Goal: Task Accomplishment & Management: Use online tool/utility

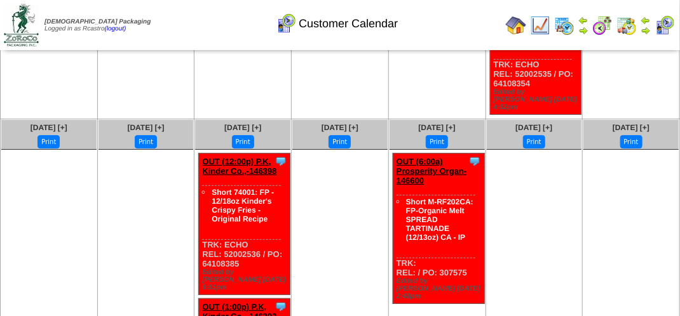
scroll to position [1716, 0]
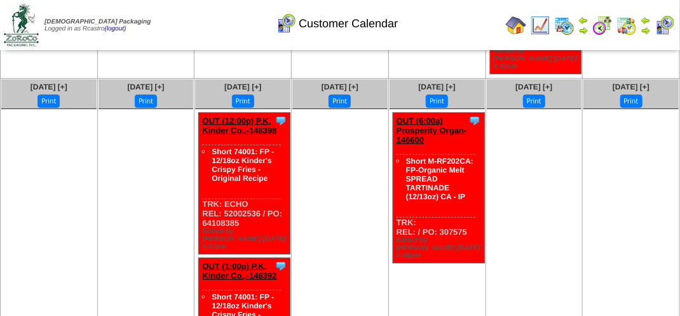
click at [628, 22] on img at bounding box center [626, 25] width 20 height 20
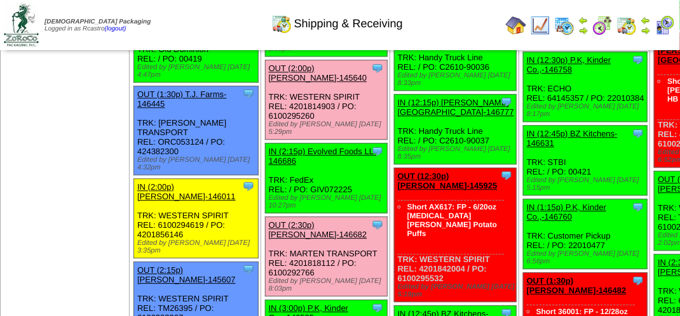
scroll to position [1208, 0]
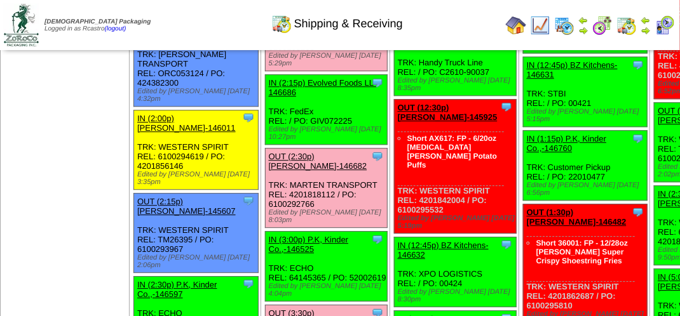
click at [265, 71] on div "Clone Item OUT (2:00p) Lamb-Weston-145640 Lamb-Weston ScheduleID: 145640 1620 C…" at bounding box center [326, 31] width 122 height 79
click at [269, 14] on link "OUT (2:00p) [PERSON_NAME]-145640" at bounding box center [318, 4] width 99 height 19
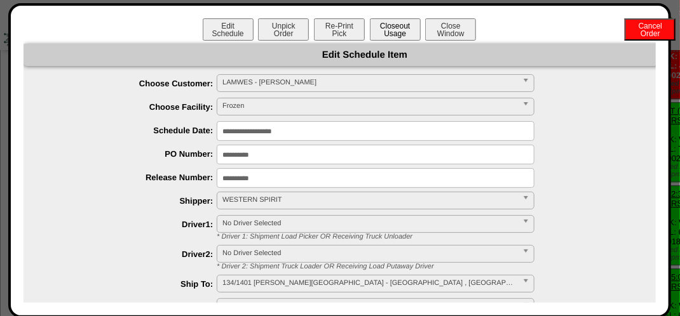
click at [378, 34] on button "Closeout Usage" at bounding box center [395, 29] width 51 height 22
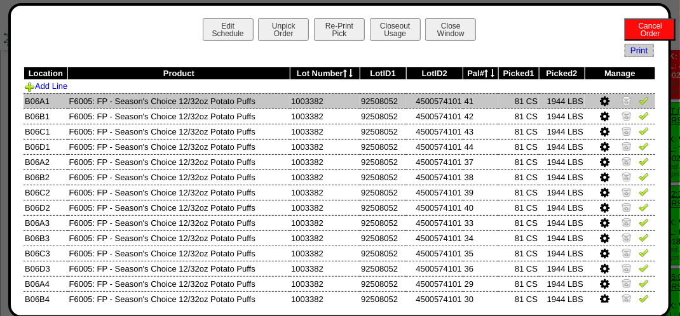
click at [639, 101] on img at bounding box center [644, 100] width 10 height 10
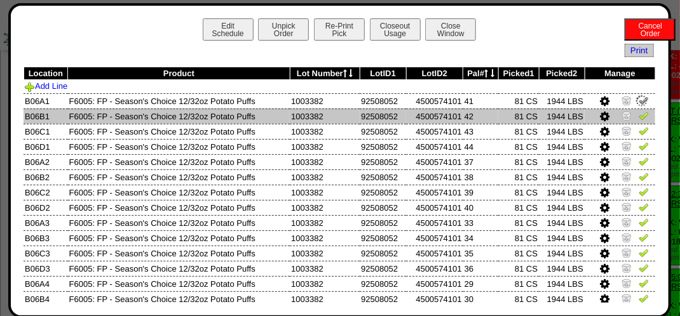
click at [639, 114] on img at bounding box center [644, 116] width 10 height 10
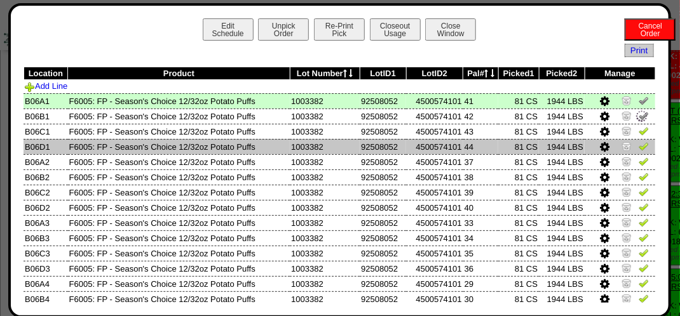
click at [639, 149] on img at bounding box center [644, 146] width 10 height 10
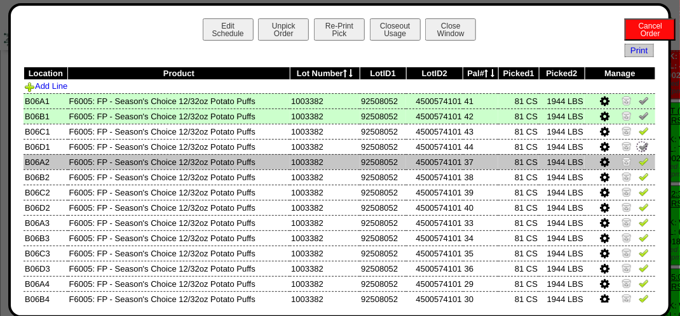
click at [639, 166] on img at bounding box center [644, 161] width 10 height 10
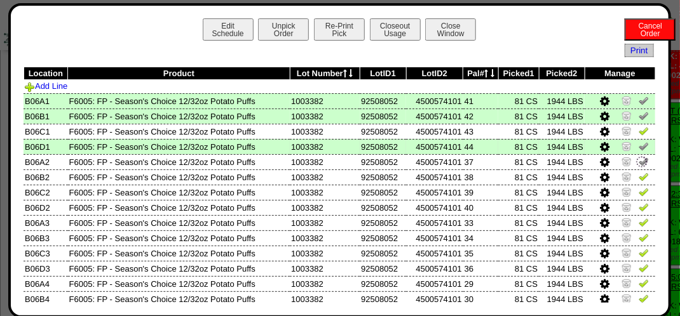
drag, startPoint x: 632, startPoint y: 130, endPoint x: 633, endPoint y: 147, distance: 17.2
click at [639, 131] on img at bounding box center [644, 131] width 10 height 10
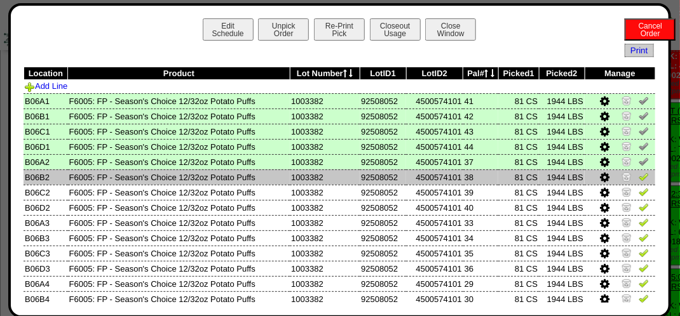
drag, startPoint x: 636, startPoint y: 178, endPoint x: 634, endPoint y: 184, distance: 6.5
click at [639, 179] on img at bounding box center [644, 177] width 10 height 10
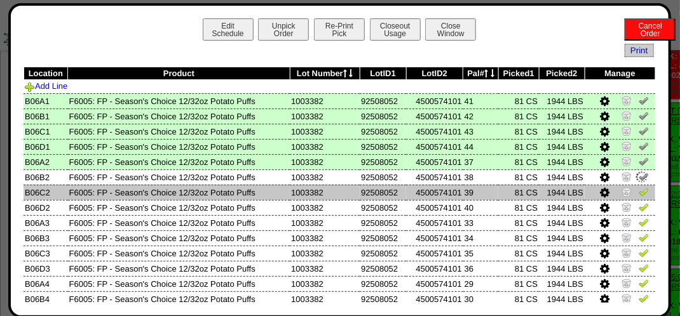
click at [639, 196] on img at bounding box center [644, 192] width 10 height 10
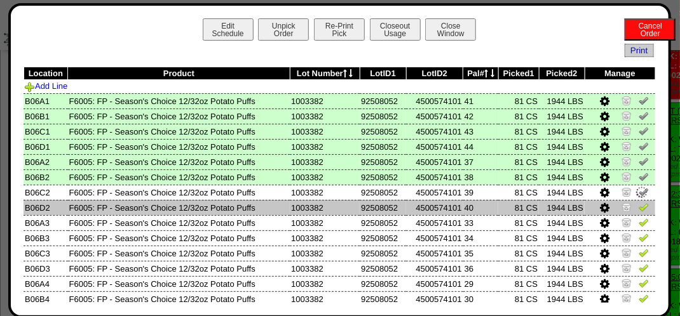
click at [639, 206] on img at bounding box center [644, 207] width 10 height 10
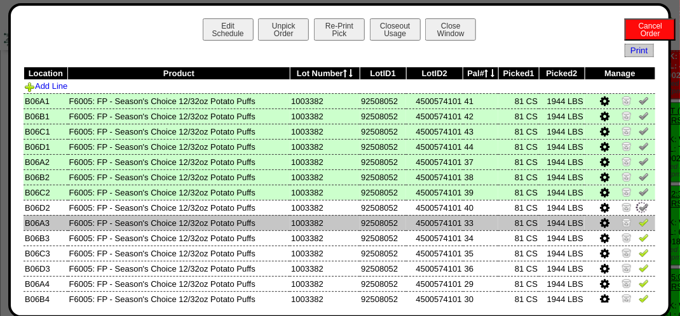
click at [639, 227] on img at bounding box center [644, 222] width 10 height 10
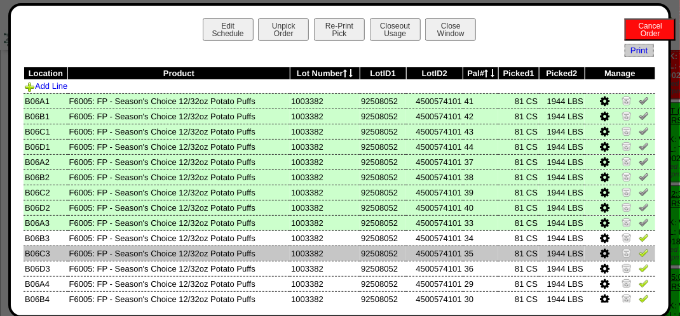
click at [639, 251] on img at bounding box center [644, 253] width 10 height 10
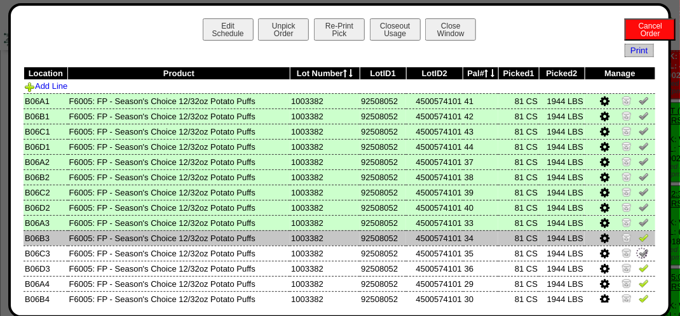
click at [640, 236] on td at bounding box center [620, 238] width 71 height 15
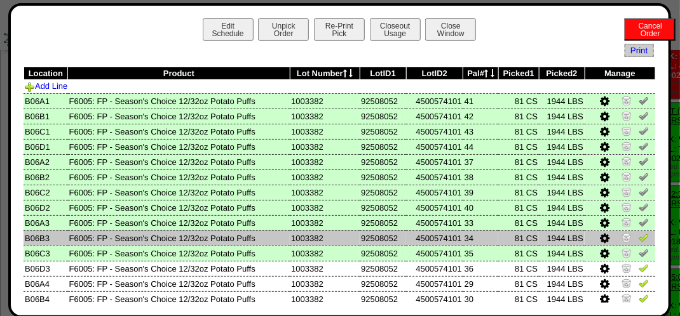
click at [639, 237] on img at bounding box center [644, 238] width 10 height 10
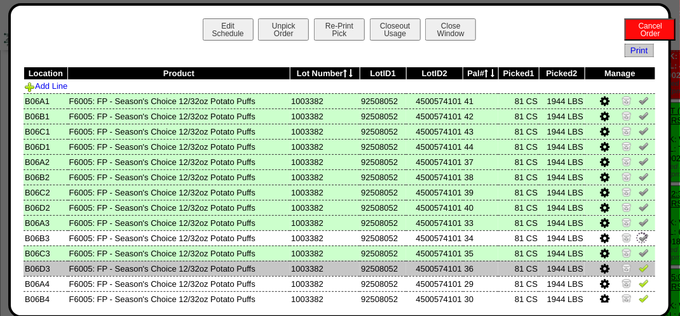
click at [639, 269] on img at bounding box center [644, 268] width 10 height 10
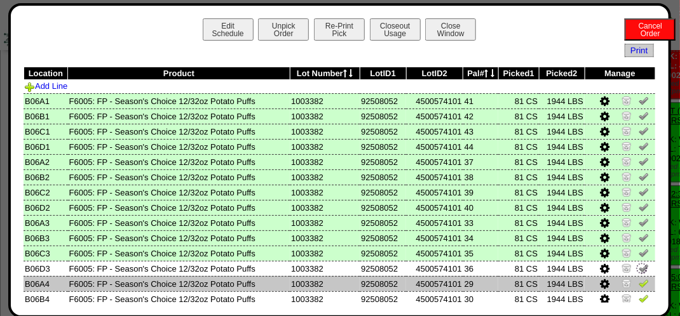
click at [639, 287] on img at bounding box center [644, 283] width 10 height 10
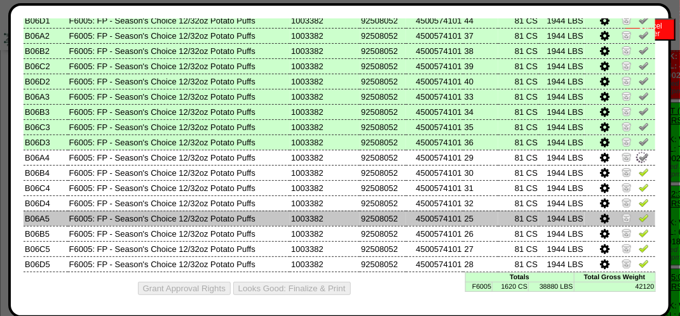
scroll to position [130, 0]
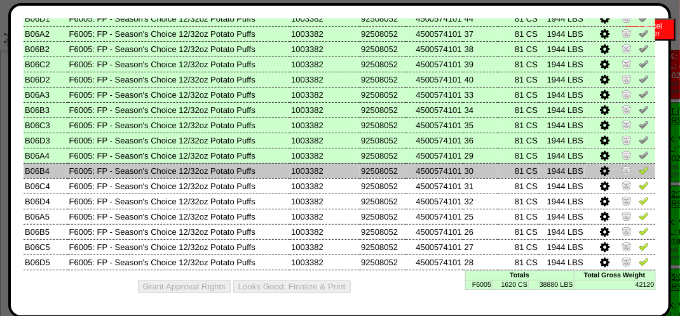
click at [639, 167] on img at bounding box center [644, 170] width 10 height 10
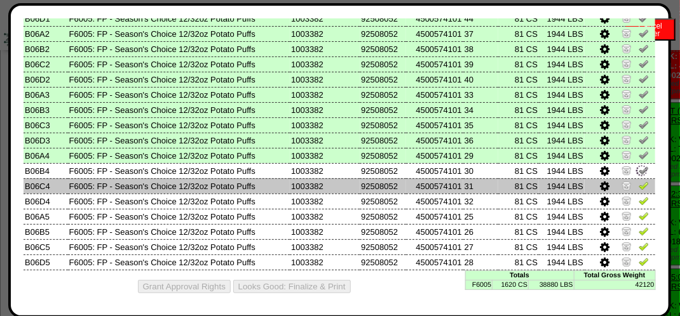
click at [639, 187] on img at bounding box center [644, 185] width 10 height 10
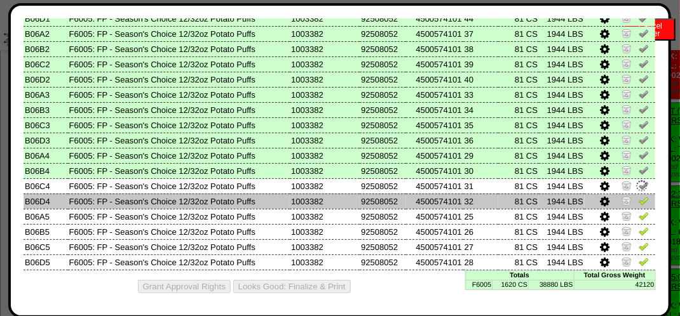
click at [639, 203] on img at bounding box center [644, 201] width 10 height 10
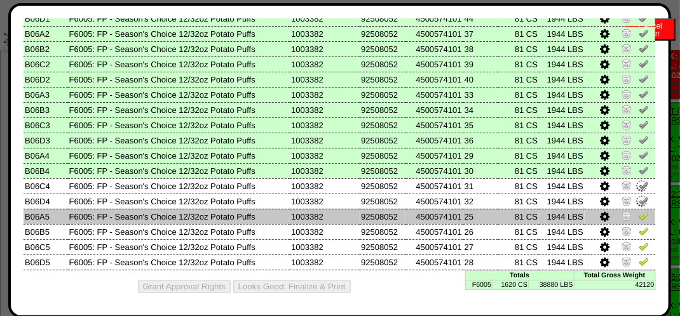
click at [639, 211] on img at bounding box center [644, 216] width 10 height 10
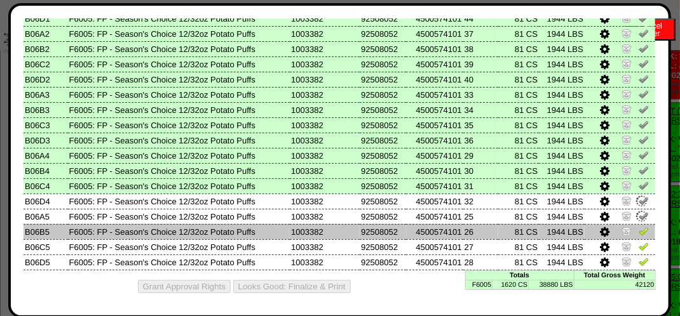
drag, startPoint x: 639, startPoint y: 225, endPoint x: 636, endPoint y: 233, distance: 8.5
click at [639, 227] on img at bounding box center [644, 231] width 10 height 10
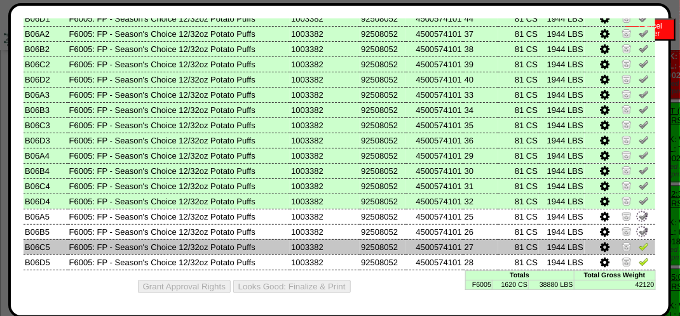
click at [639, 242] on img at bounding box center [644, 247] width 10 height 10
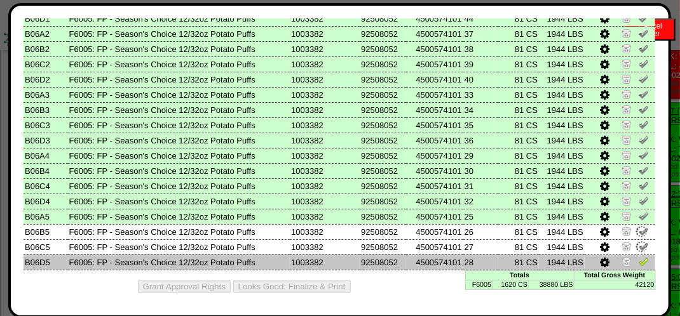
click at [639, 257] on img at bounding box center [644, 262] width 10 height 10
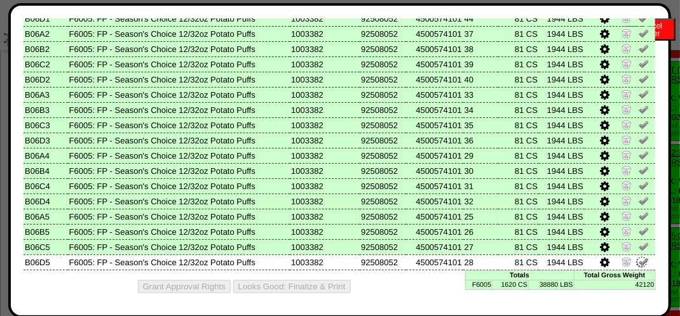
scroll to position [1271, 0]
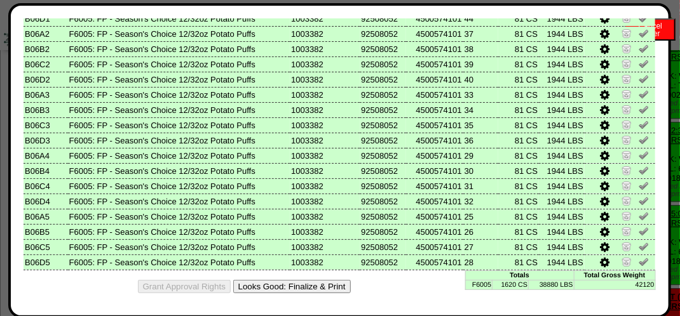
drag, startPoint x: 321, startPoint y: 285, endPoint x: 409, endPoint y: 108, distance: 197.2
click at [322, 285] on button "Looks Good: Finalize & Print" at bounding box center [292, 286] width 118 height 13
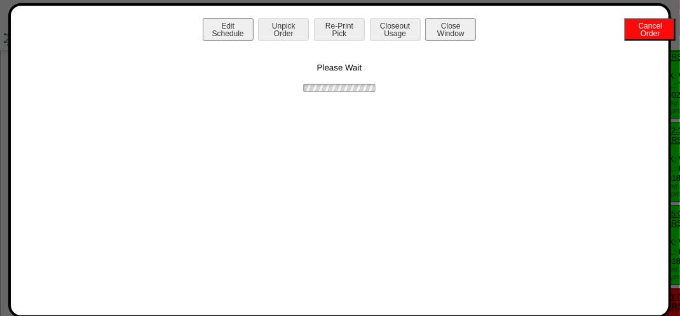
scroll to position [0, 0]
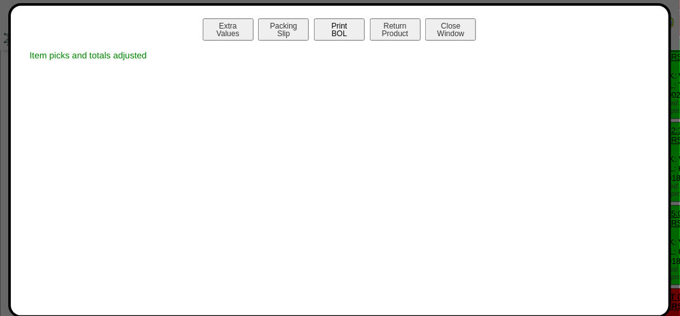
click at [347, 29] on button "Print BOL" at bounding box center [339, 29] width 51 height 22
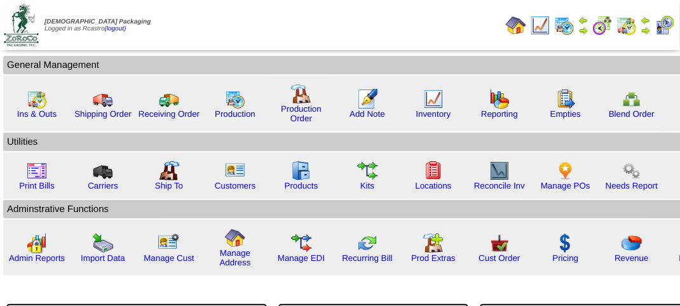
click at [669, 24] on img at bounding box center [665, 25] width 20 height 20
click at [668, 22] on img at bounding box center [665, 25] width 20 height 20
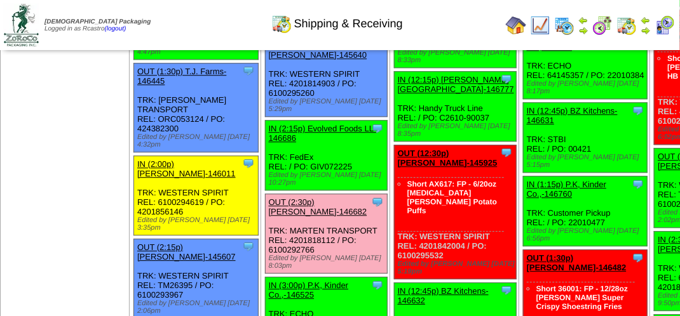
scroll to position [1080, 0]
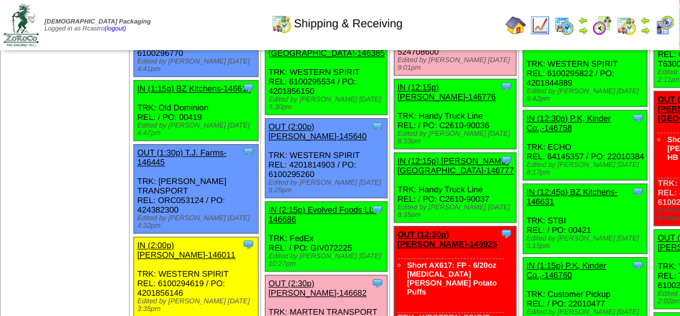
click at [671, 24] on img at bounding box center [665, 25] width 20 height 20
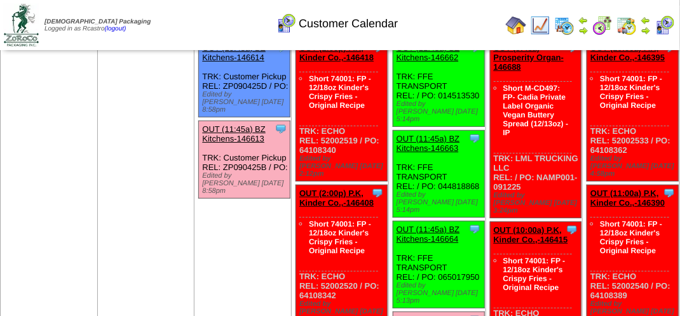
scroll to position [64, 0]
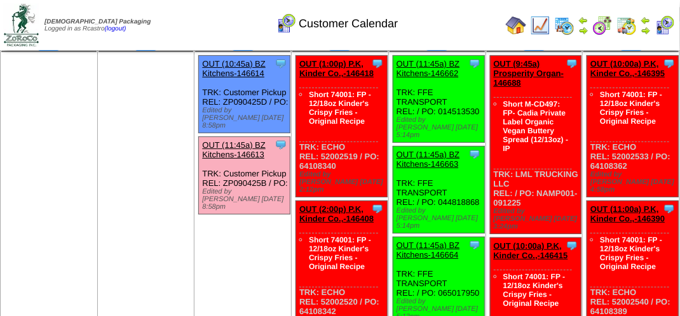
click at [243, 140] on link "OUT (11:45a) BZ Kitchens-146613" at bounding box center [233, 149] width 63 height 19
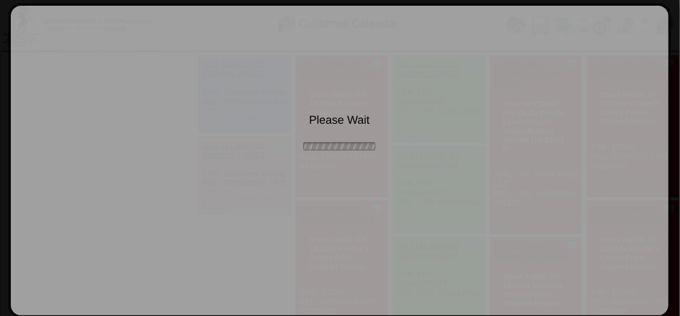
click at [243, 135] on div "Please Wait" at bounding box center [340, 85] width 632 height 134
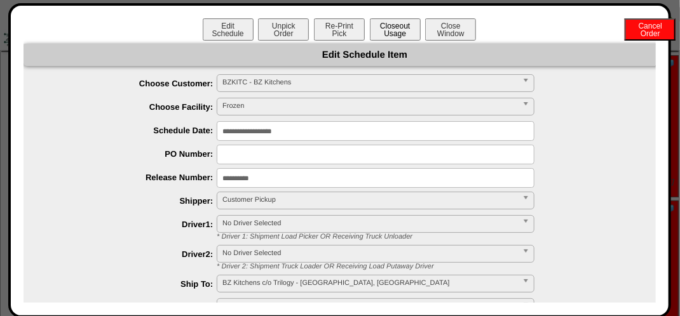
click at [393, 27] on button "Closeout Usage" at bounding box center [395, 29] width 51 height 22
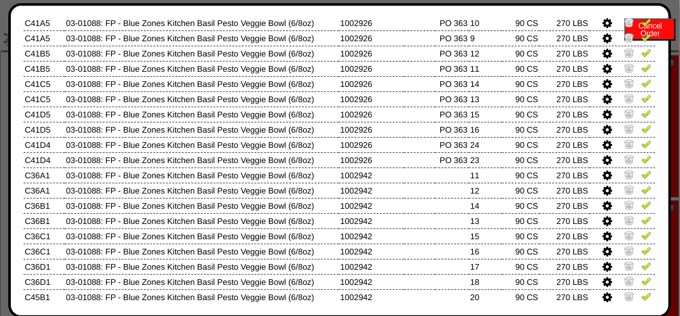
scroll to position [572, 0]
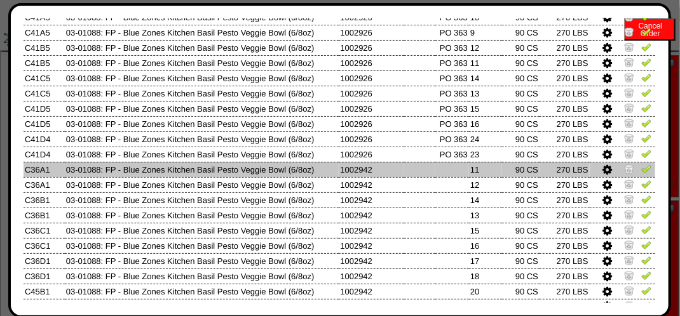
click at [641, 168] on img at bounding box center [646, 169] width 10 height 10
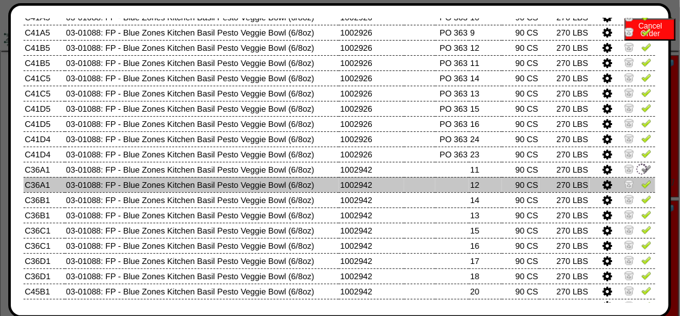
click at [641, 190] on link at bounding box center [646, 187] width 10 height 10
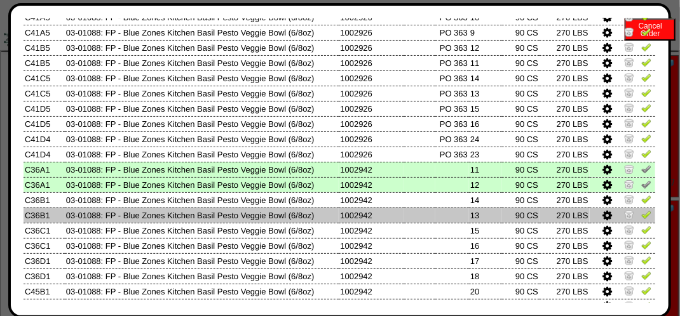
click at [641, 217] on img at bounding box center [646, 215] width 10 height 10
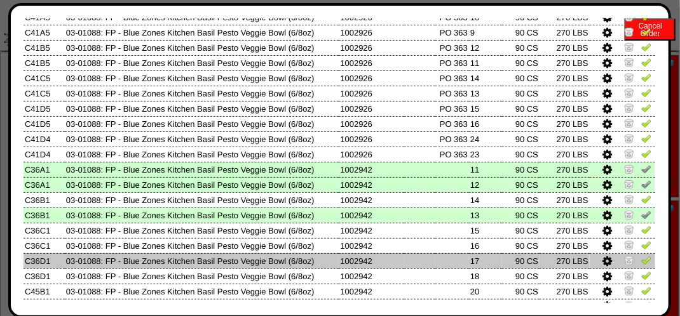
click at [641, 256] on img at bounding box center [646, 260] width 10 height 10
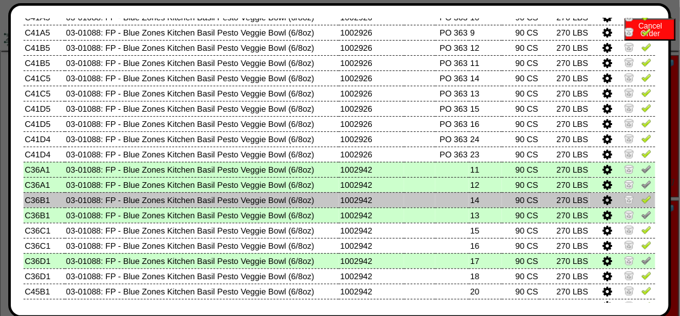
click at [641, 205] on img at bounding box center [646, 199] width 10 height 10
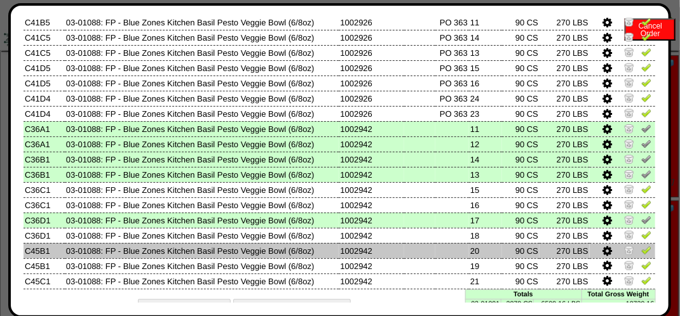
scroll to position [634, 0]
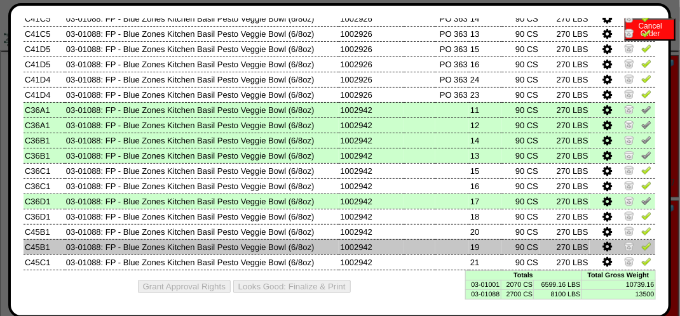
click at [641, 245] on img at bounding box center [646, 247] width 10 height 10
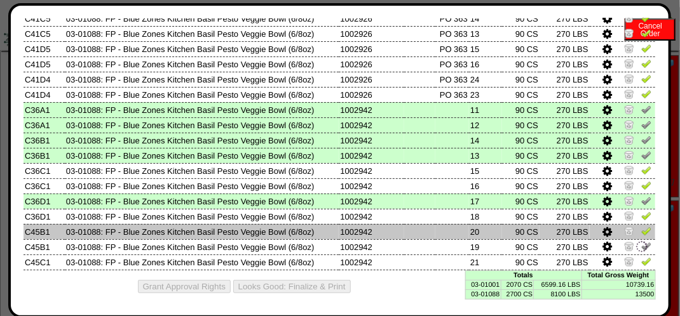
click at [641, 233] on img at bounding box center [646, 231] width 10 height 10
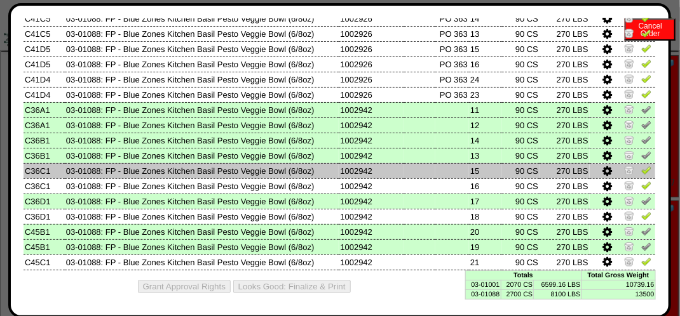
click at [641, 173] on img at bounding box center [646, 170] width 10 height 10
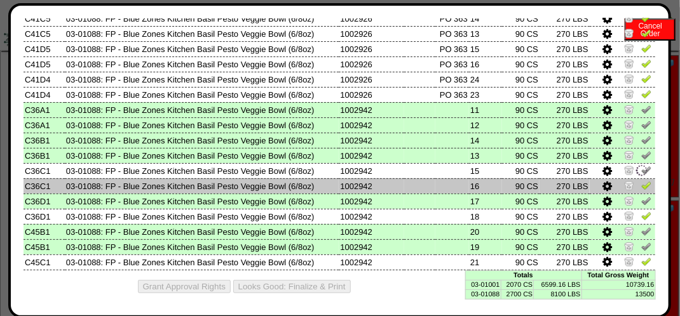
click at [641, 187] on img at bounding box center [646, 185] width 10 height 10
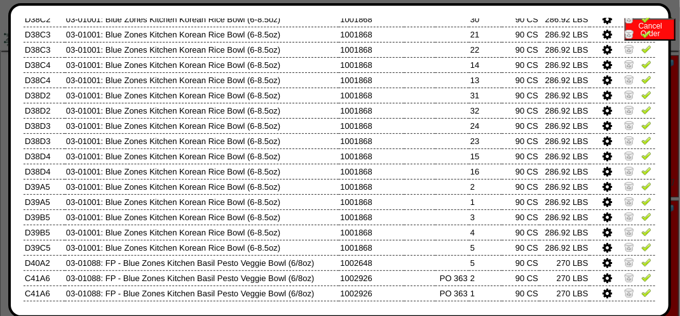
scroll to position [62, 0]
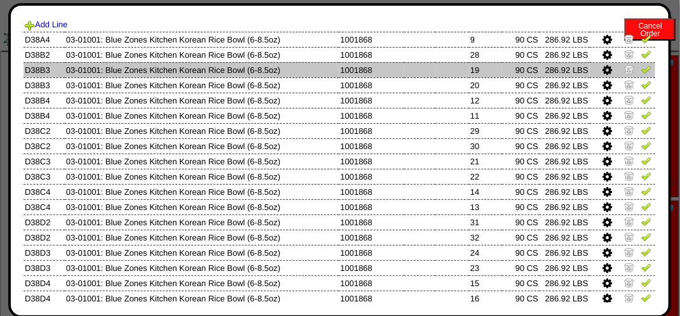
click at [641, 68] on img at bounding box center [646, 69] width 10 height 10
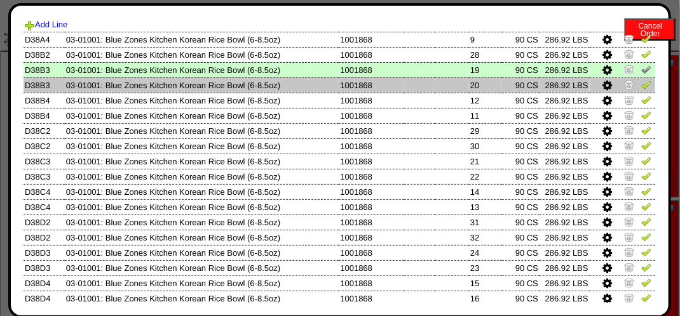
click at [641, 85] on img at bounding box center [646, 84] width 10 height 10
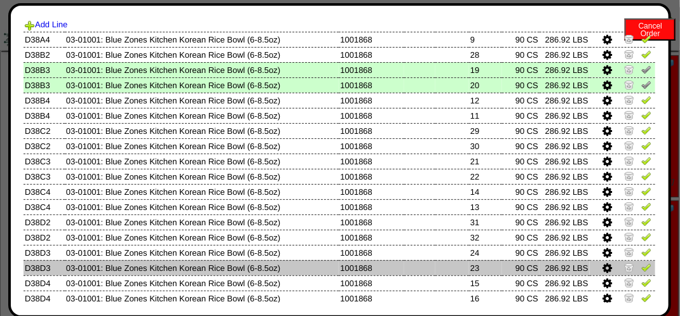
click at [641, 270] on img at bounding box center [646, 267] width 10 height 10
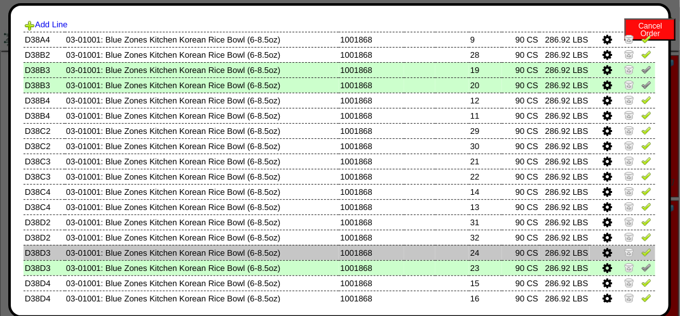
click at [641, 257] on img at bounding box center [646, 252] width 10 height 10
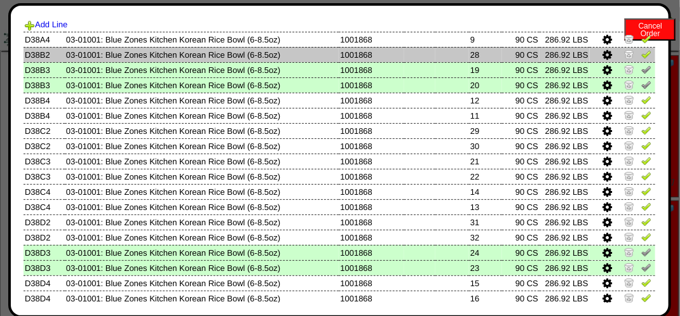
click at [641, 57] on img at bounding box center [646, 54] width 10 height 10
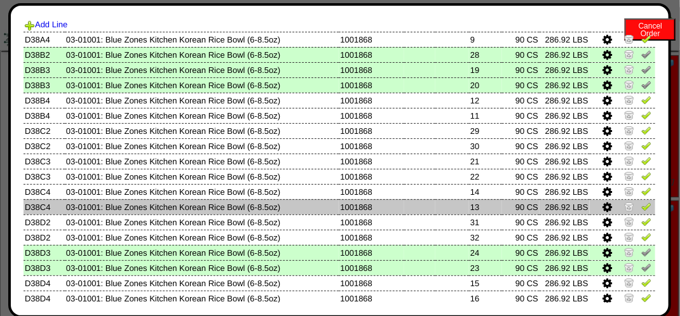
click at [641, 207] on img at bounding box center [646, 206] width 10 height 10
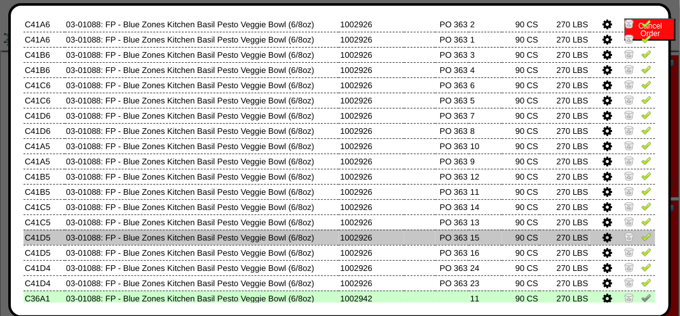
scroll to position [507, 0]
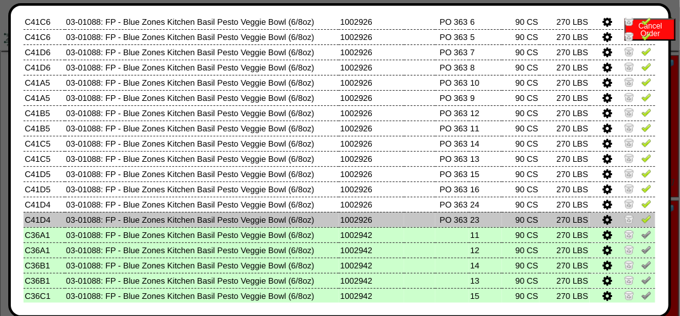
click at [641, 221] on img at bounding box center [646, 219] width 10 height 10
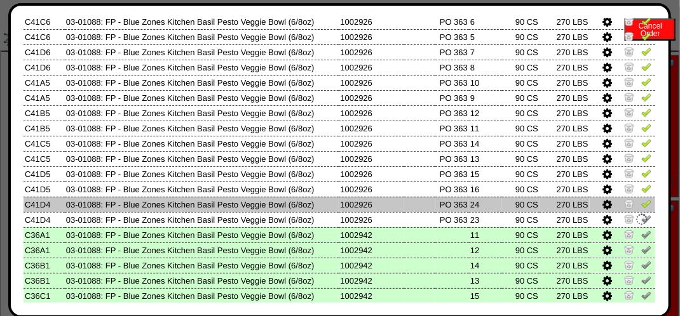
click at [641, 207] on img at bounding box center [646, 204] width 10 height 10
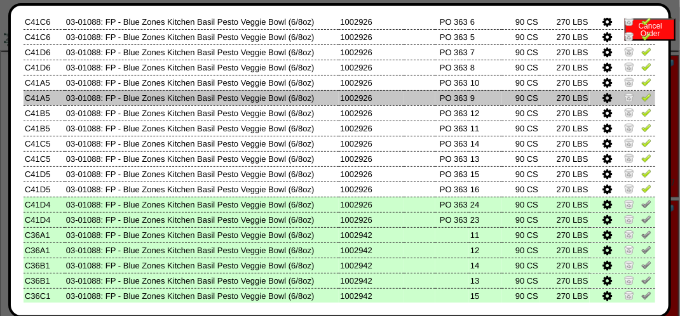
scroll to position [443, 0]
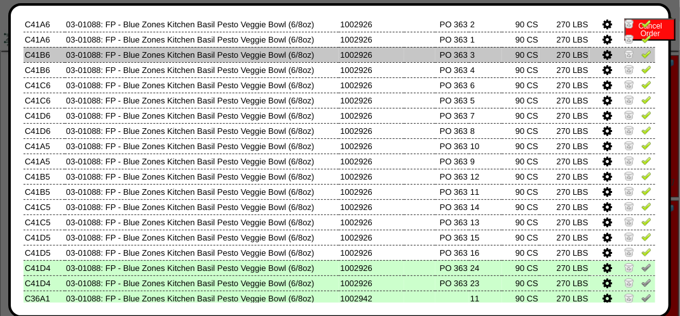
click at [641, 54] on img at bounding box center [646, 54] width 10 height 10
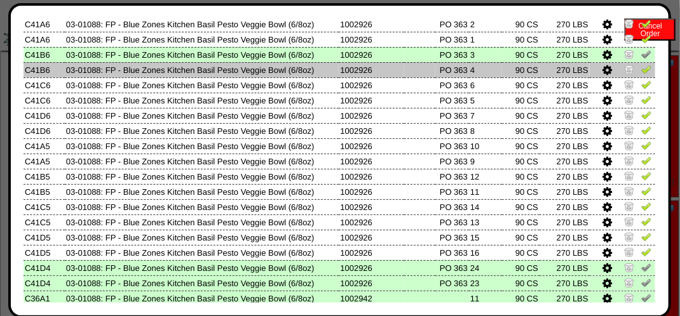
click at [641, 71] on img at bounding box center [646, 69] width 10 height 10
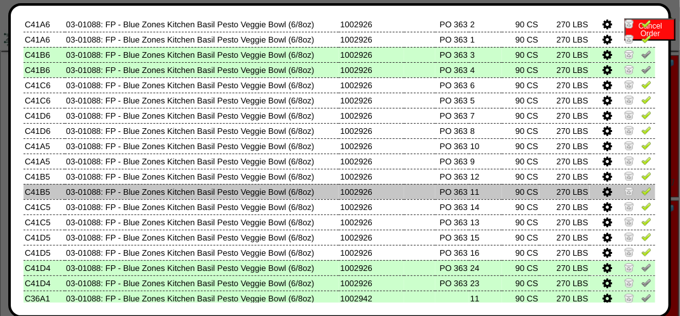
click at [641, 193] on img at bounding box center [646, 191] width 10 height 10
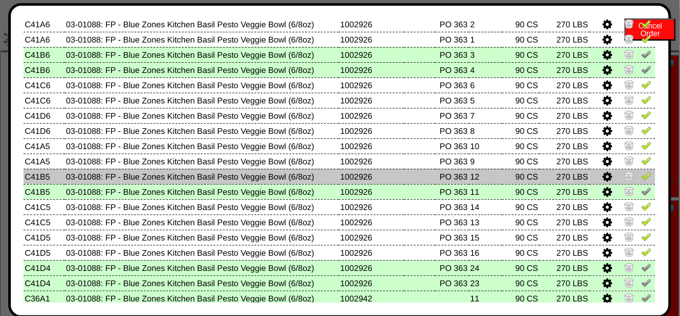
click at [641, 179] on img at bounding box center [646, 176] width 10 height 10
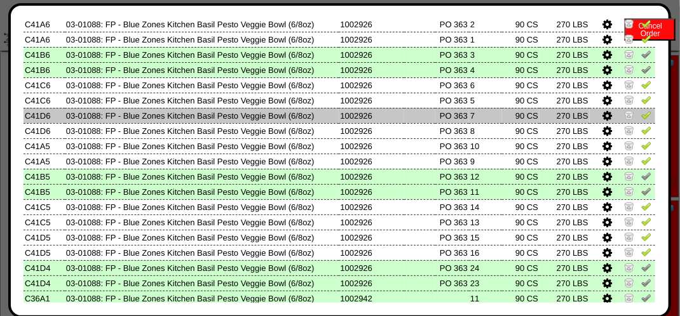
click at [641, 118] on img at bounding box center [646, 115] width 10 height 10
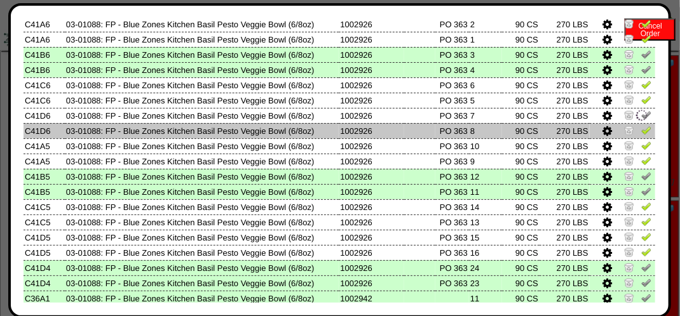
click at [641, 133] on img at bounding box center [646, 130] width 10 height 10
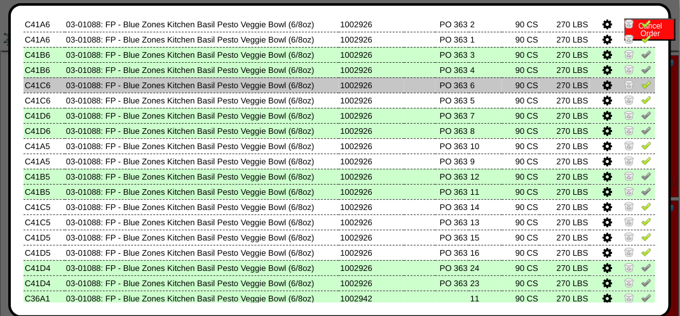
click at [641, 88] on img at bounding box center [646, 84] width 10 height 10
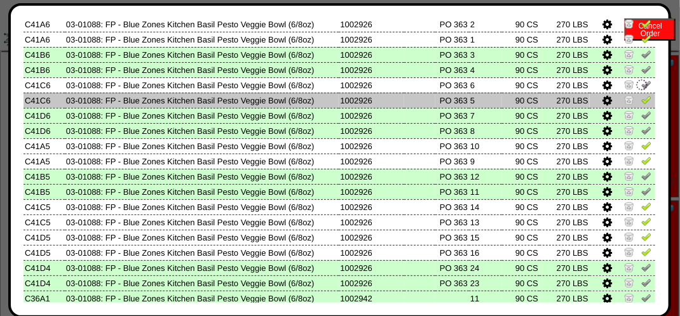
click at [641, 99] on img at bounding box center [646, 100] width 10 height 10
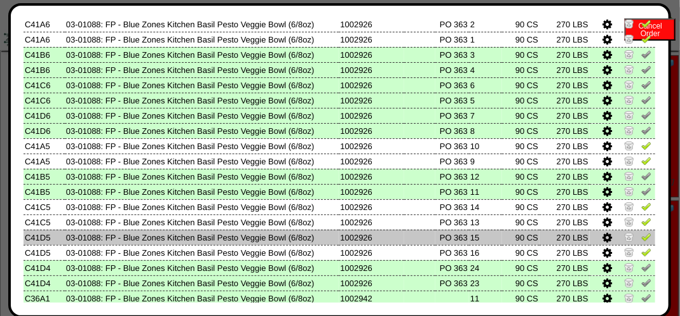
click at [641, 234] on img at bounding box center [646, 237] width 10 height 10
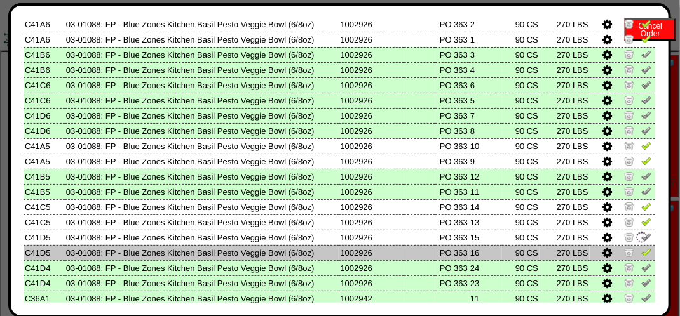
click at [641, 255] on img at bounding box center [646, 252] width 10 height 10
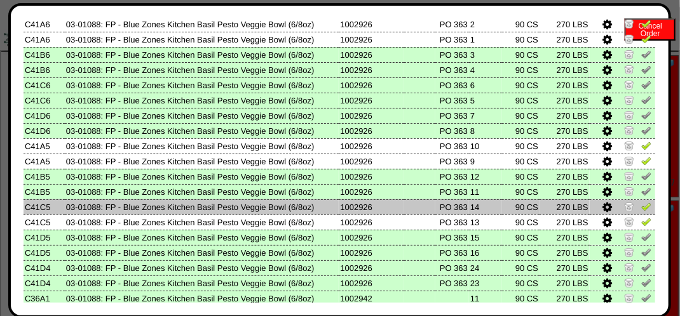
click at [641, 212] on link at bounding box center [646, 209] width 10 height 10
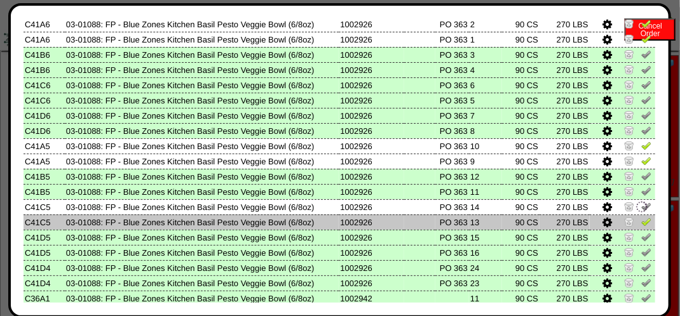
click at [641, 217] on img at bounding box center [646, 222] width 10 height 10
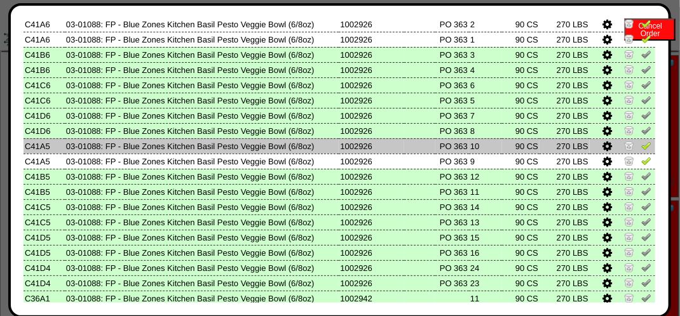
drag, startPoint x: 639, startPoint y: 162, endPoint x: 632, endPoint y: 153, distance: 11.5
click at [641, 161] on img at bounding box center [646, 161] width 10 height 10
click at [641, 148] on img at bounding box center [646, 145] width 10 height 10
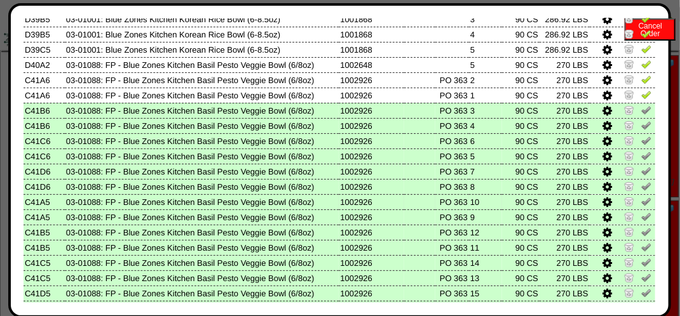
scroll to position [316, 0]
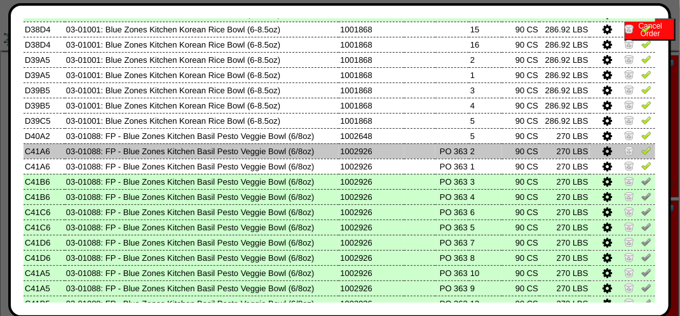
click at [641, 156] on link at bounding box center [646, 153] width 10 height 10
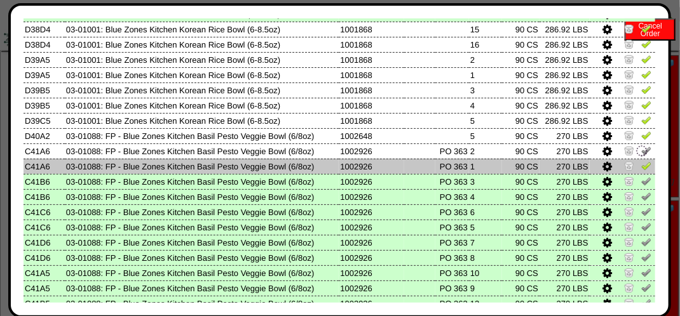
click at [641, 165] on img at bounding box center [646, 166] width 10 height 10
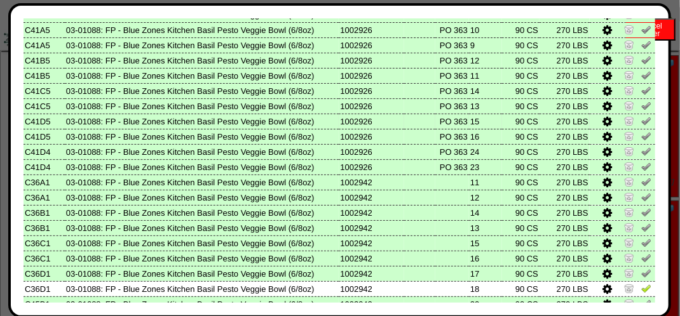
scroll to position [634, 0]
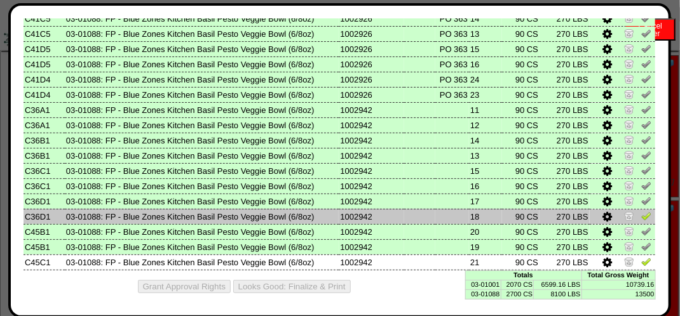
click at [628, 217] on td at bounding box center [622, 216] width 65 height 15
click at [641, 215] on img at bounding box center [646, 216] width 10 height 10
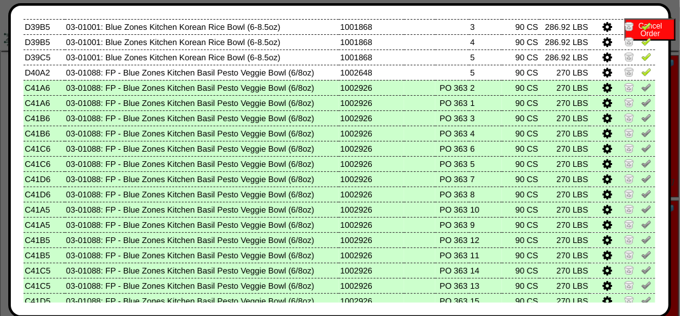
scroll to position [316, 0]
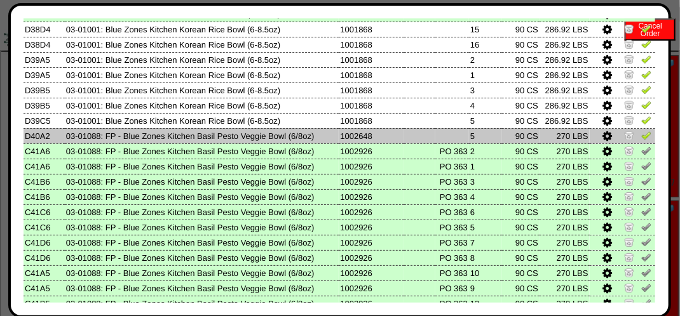
click at [641, 137] on img at bounding box center [646, 135] width 10 height 10
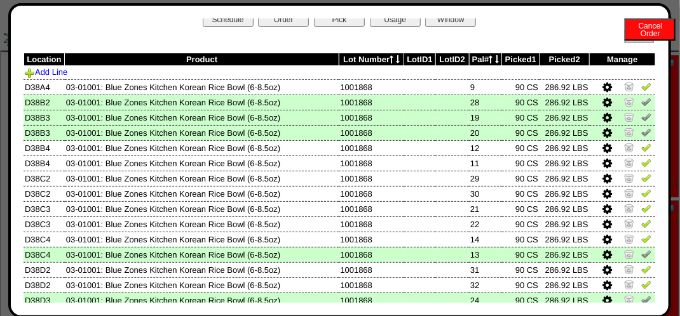
scroll to position [0, 0]
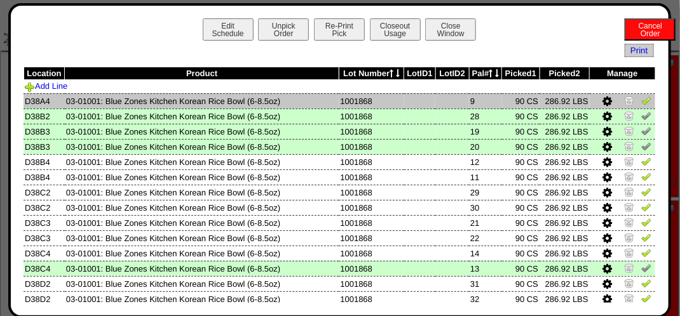
click at [641, 103] on img at bounding box center [646, 100] width 10 height 10
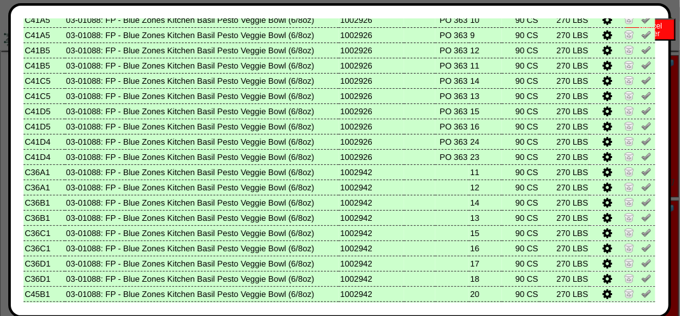
scroll to position [634, 0]
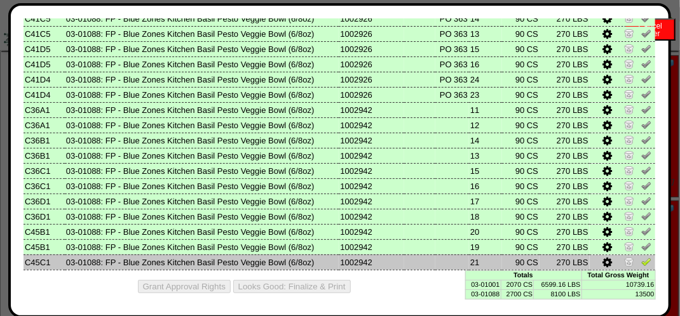
click at [641, 262] on img at bounding box center [646, 262] width 10 height 10
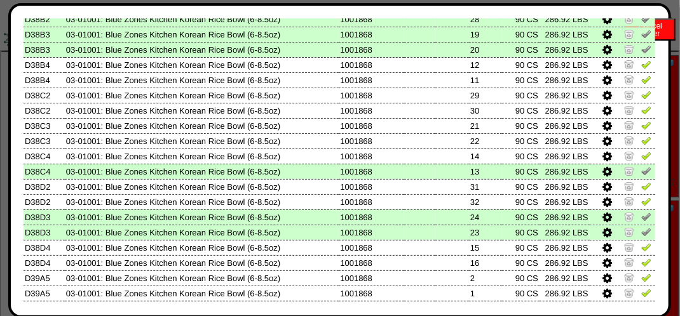
scroll to position [125, 0]
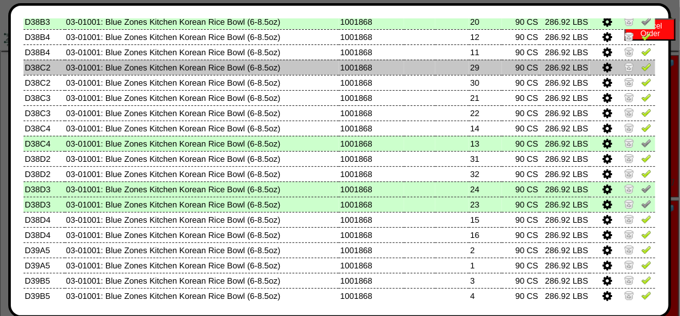
click at [641, 65] on img at bounding box center [646, 67] width 10 height 10
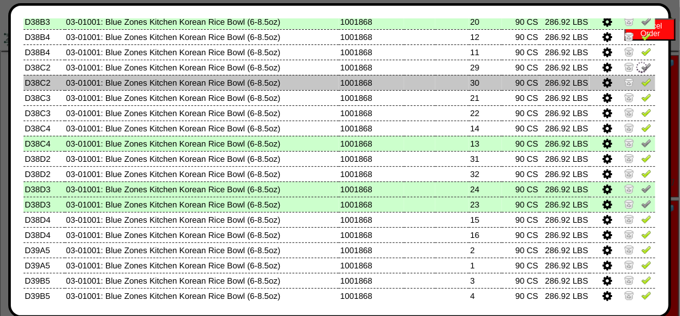
click at [641, 80] on img at bounding box center [646, 82] width 10 height 10
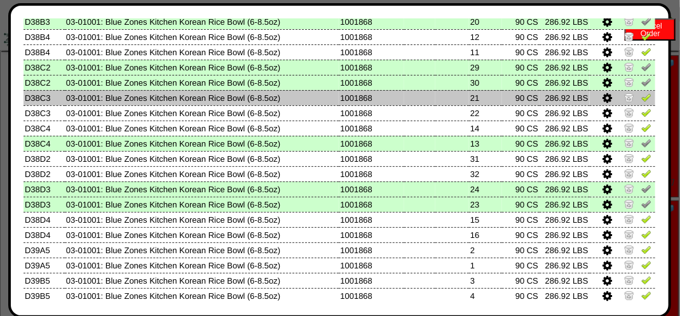
click at [641, 97] on img at bounding box center [646, 97] width 10 height 10
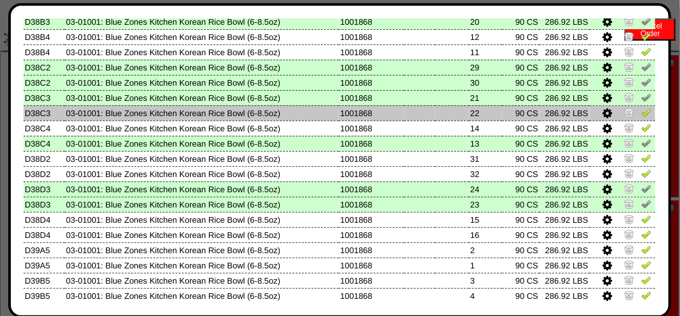
click at [641, 116] on img at bounding box center [646, 112] width 10 height 10
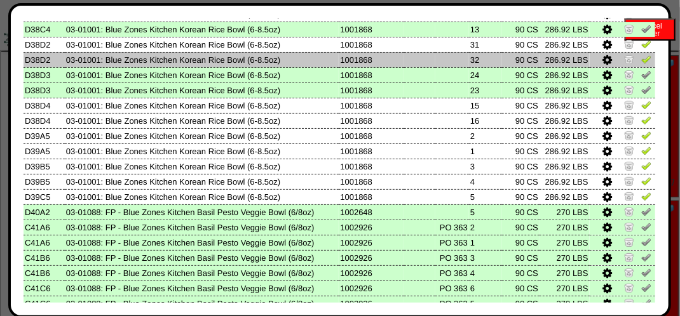
scroll to position [252, 0]
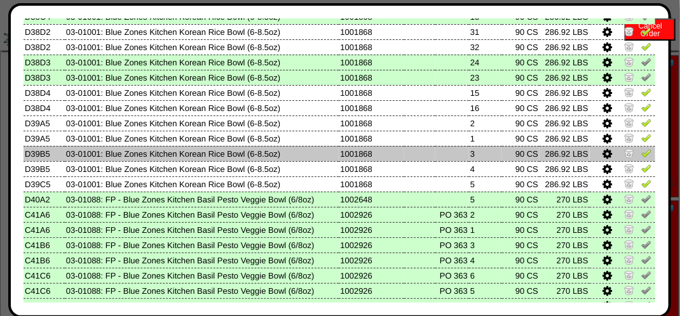
click at [641, 158] on img at bounding box center [646, 153] width 10 height 10
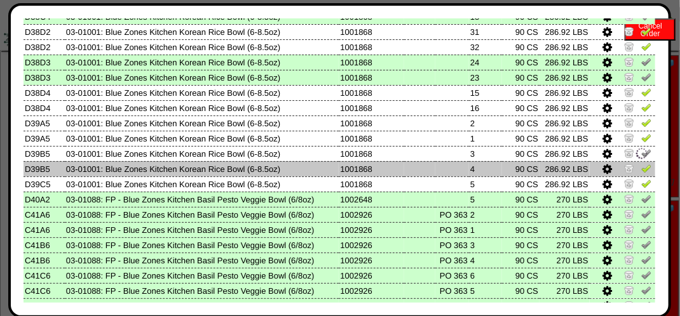
click at [641, 165] on img at bounding box center [646, 168] width 10 height 10
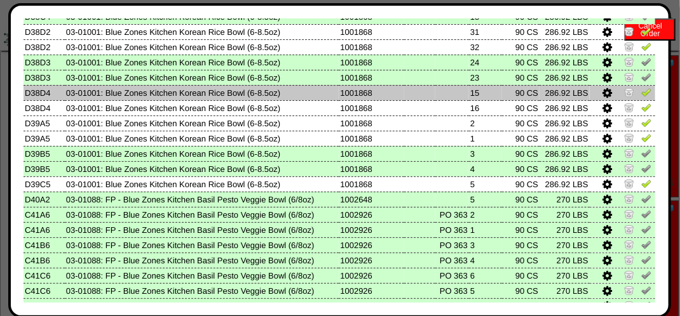
click at [641, 93] on img at bounding box center [646, 92] width 10 height 10
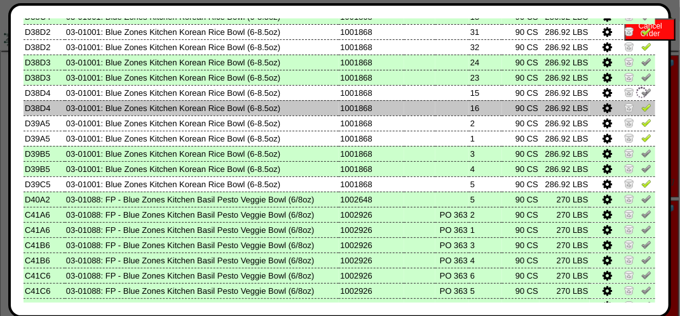
click at [641, 104] on img at bounding box center [646, 107] width 10 height 10
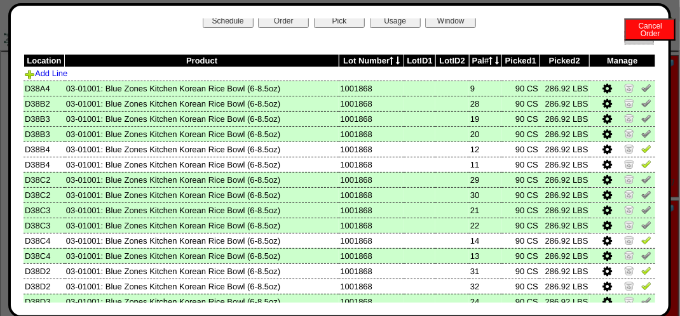
scroll to position [0, 0]
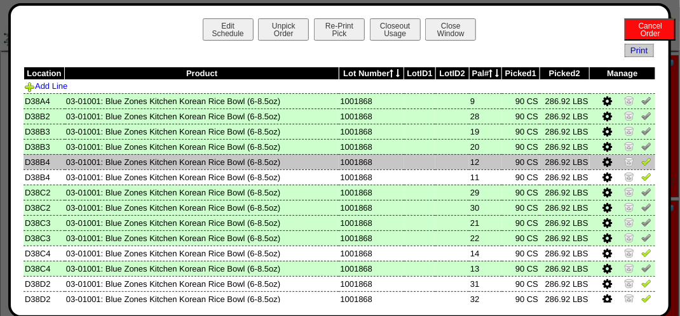
click at [641, 164] on img at bounding box center [646, 161] width 10 height 10
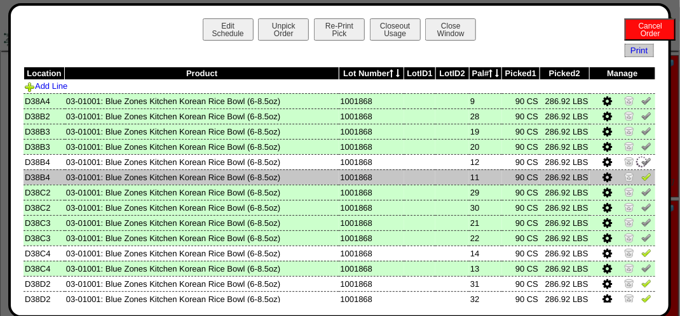
click at [641, 177] on img at bounding box center [646, 177] width 10 height 10
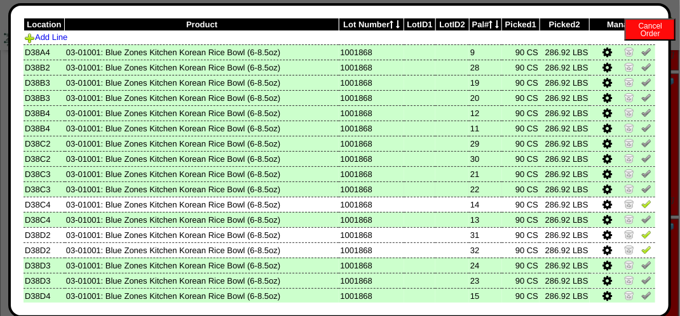
scroll to position [127, 0]
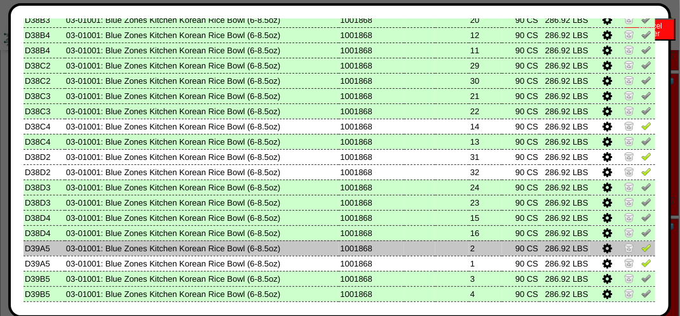
click at [641, 246] on img at bounding box center [646, 248] width 10 height 10
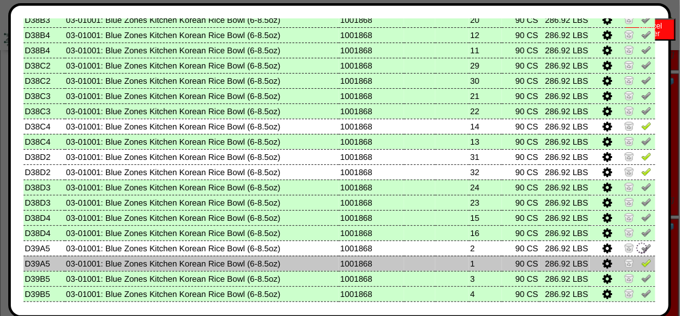
click at [641, 260] on img at bounding box center [646, 263] width 10 height 10
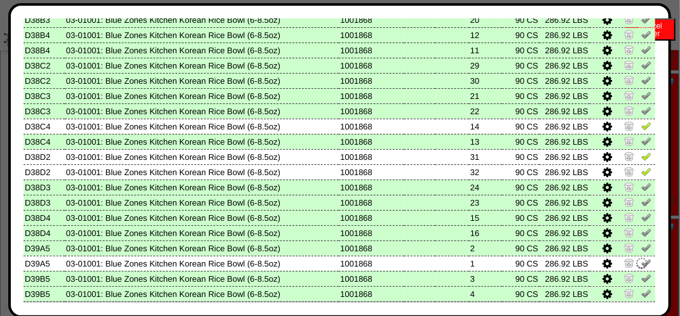
scroll to position [254, 0]
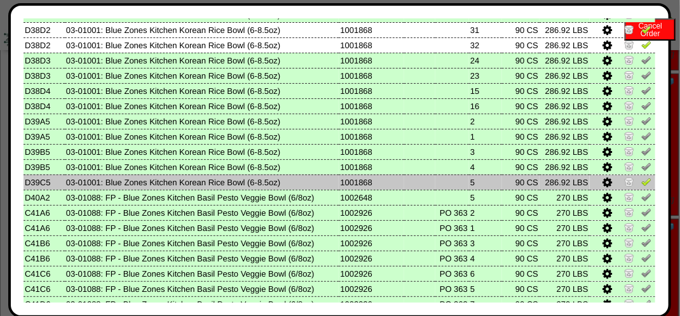
click at [641, 183] on img at bounding box center [646, 182] width 10 height 10
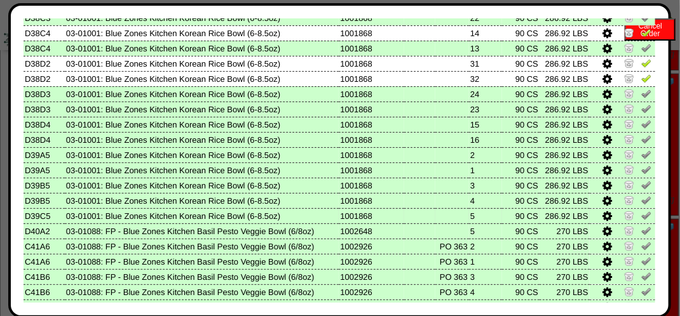
scroll to position [191, 0]
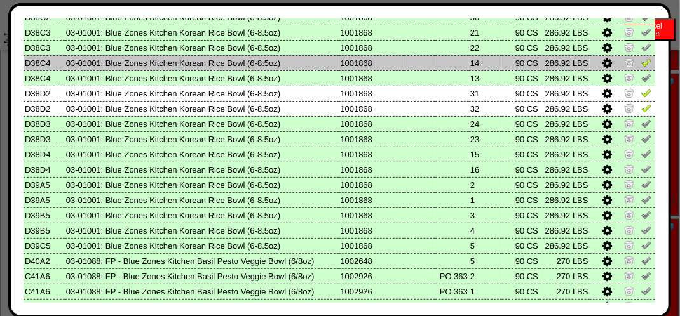
click at [641, 64] on img at bounding box center [646, 62] width 10 height 10
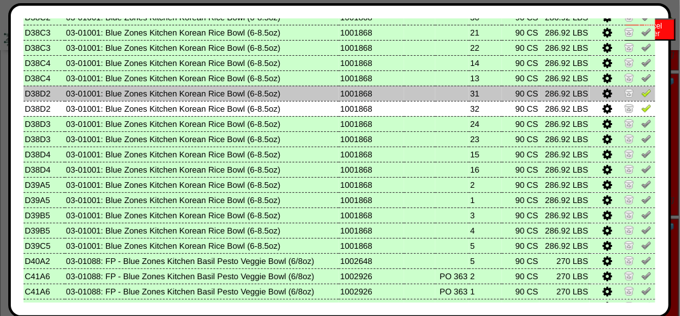
click at [641, 97] on img at bounding box center [646, 93] width 10 height 10
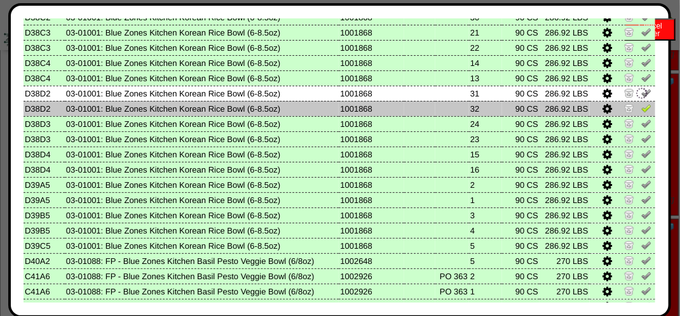
click at [641, 104] on img at bounding box center [646, 108] width 10 height 10
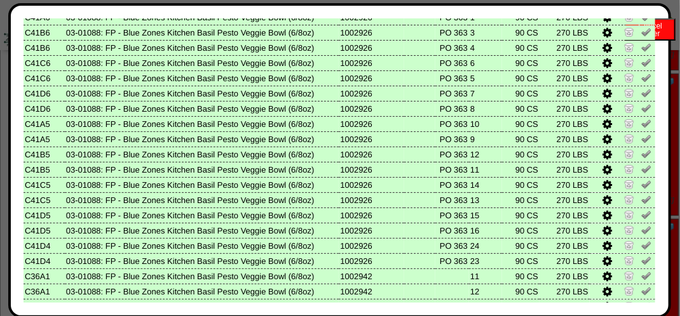
scroll to position [634, 0]
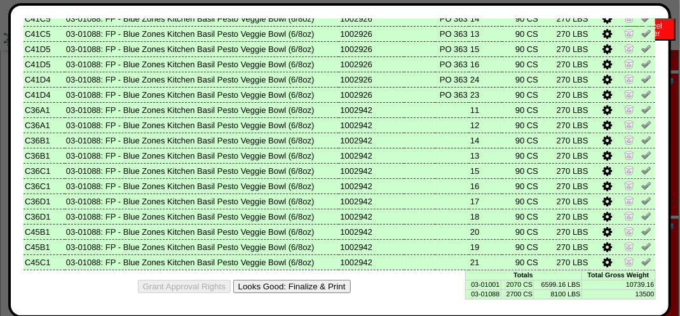
click at [323, 286] on button "Looks Good: Finalize & Print" at bounding box center [292, 286] width 118 height 13
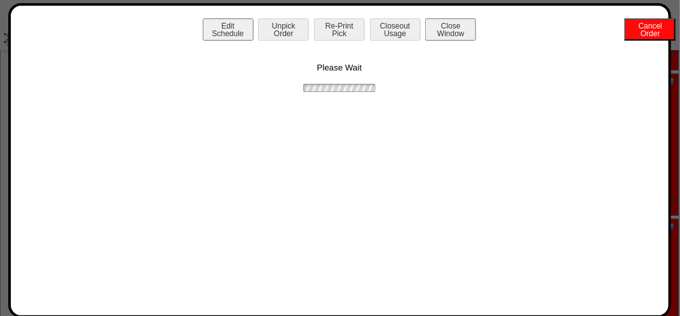
scroll to position [0, 0]
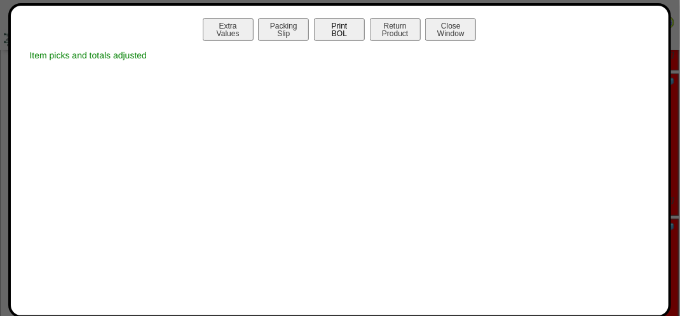
click at [344, 32] on button "Print BOL" at bounding box center [339, 29] width 51 height 22
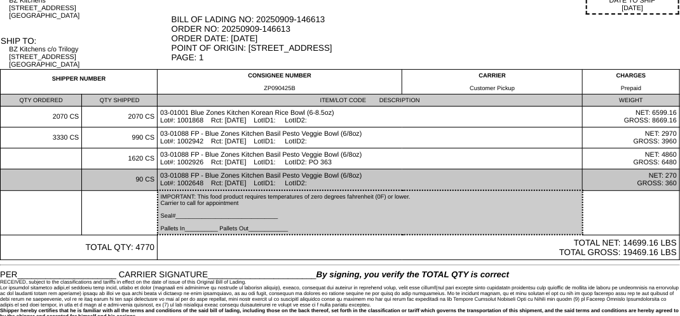
scroll to position [107, 0]
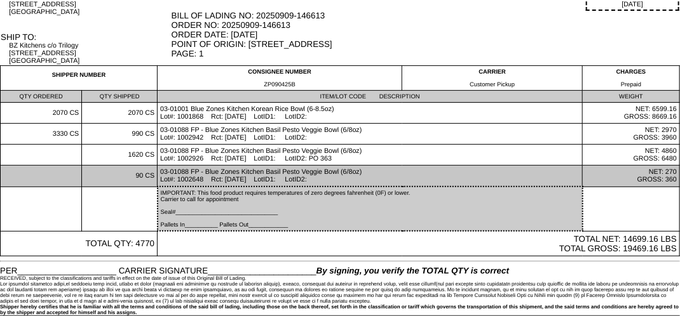
click at [219, 167] on td "03-01088 FP - Blue Zones Kitchen Basil Pesto Veggie Bowl (6/8oz) Lot#: 1002648 …" at bounding box center [370, 177] width 425 height 22
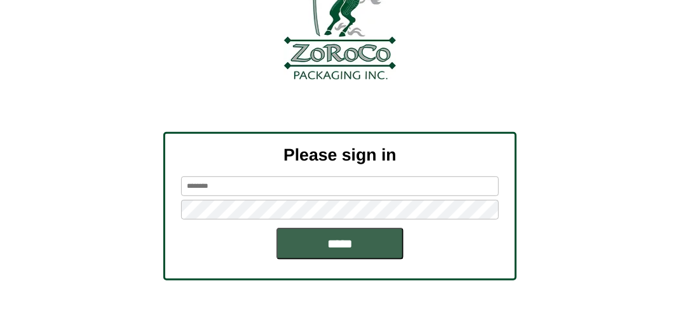
scroll to position [144, 0]
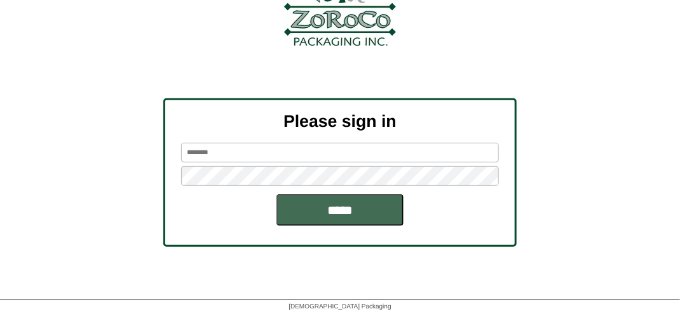
type input "*******"
click at [346, 205] on input "*****" at bounding box center [339, 210] width 127 height 32
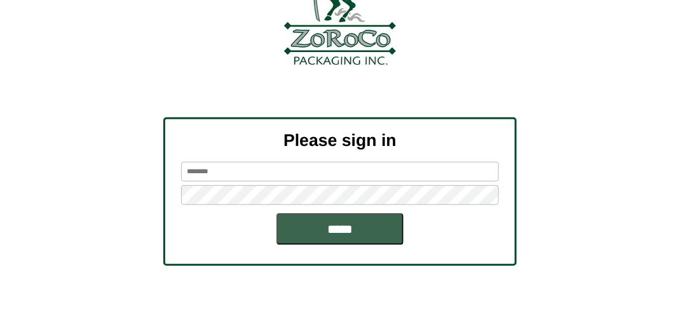
scroll to position [127, 0]
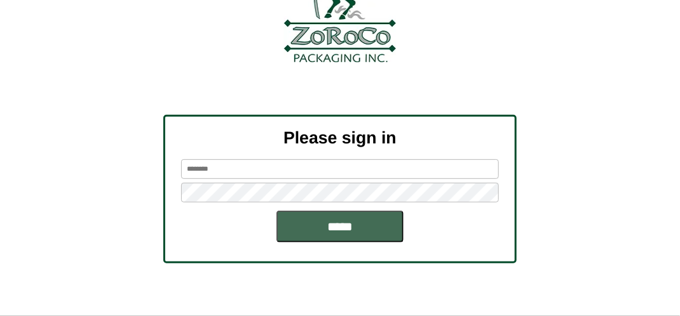
type input "*******"
click at [379, 224] on input "*****" at bounding box center [339, 227] width 127 height 32
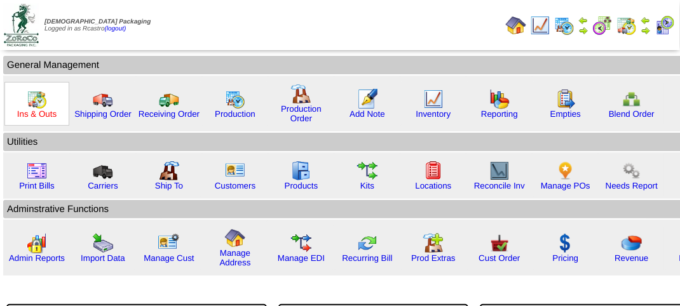
click at [38, 112] on link "Ins & Outs" at bounding box center [36, 114] width 39 height 10
